Goal: Task Accomplishment & Management: Manage account settings

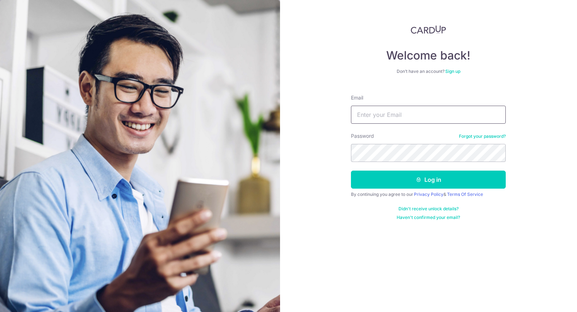
type input "[EMAIL_ADDRESS][DOMAIN_NAME]"
click at [395, 191] on form "Email dewitiara@gmail.com Password Forgot your password? Log in By continuing y…" at bounding box center [428, 154] width 155 height 131
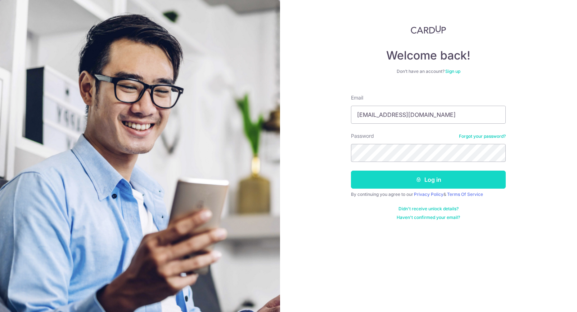
click at [393, 175] on button "Log in" at bounding box center [428, 179] width 155 height 18
